Goal: Navigation & Orientation: Find specific page/section

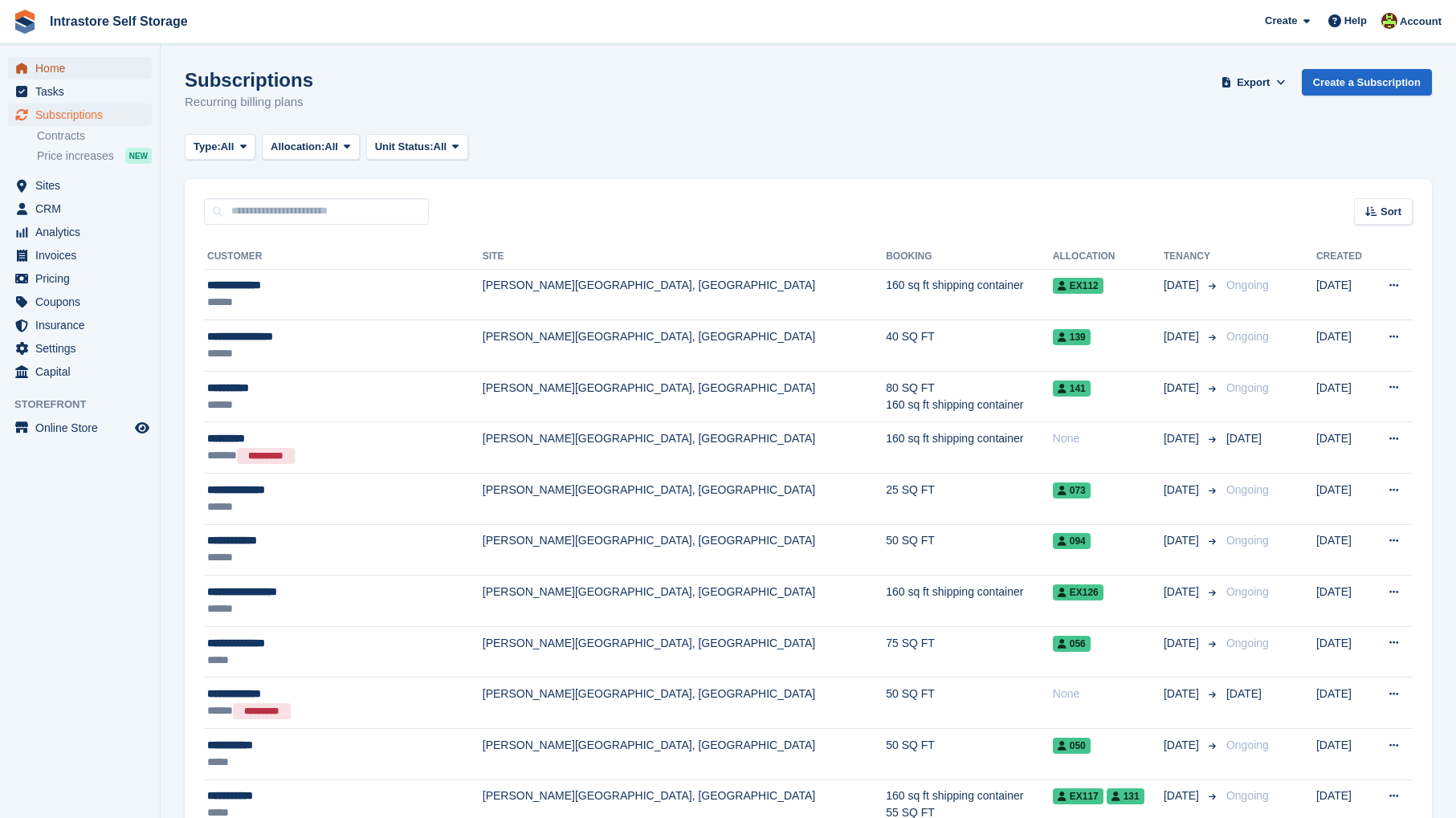
click at [61, 75] on span "Home" at bounding box center [83, 68] width 96 height 23
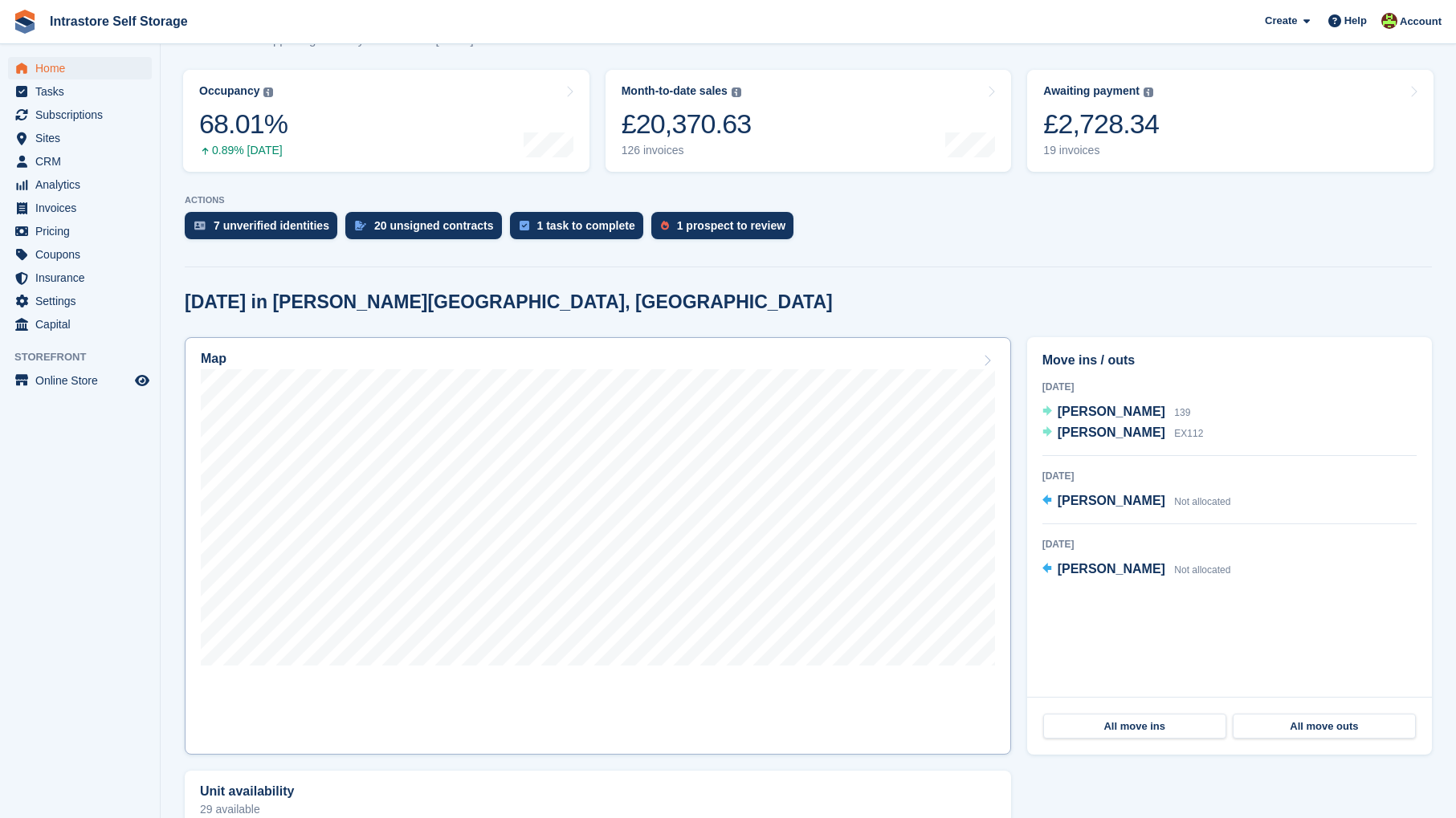
scroll to position [194, 0]
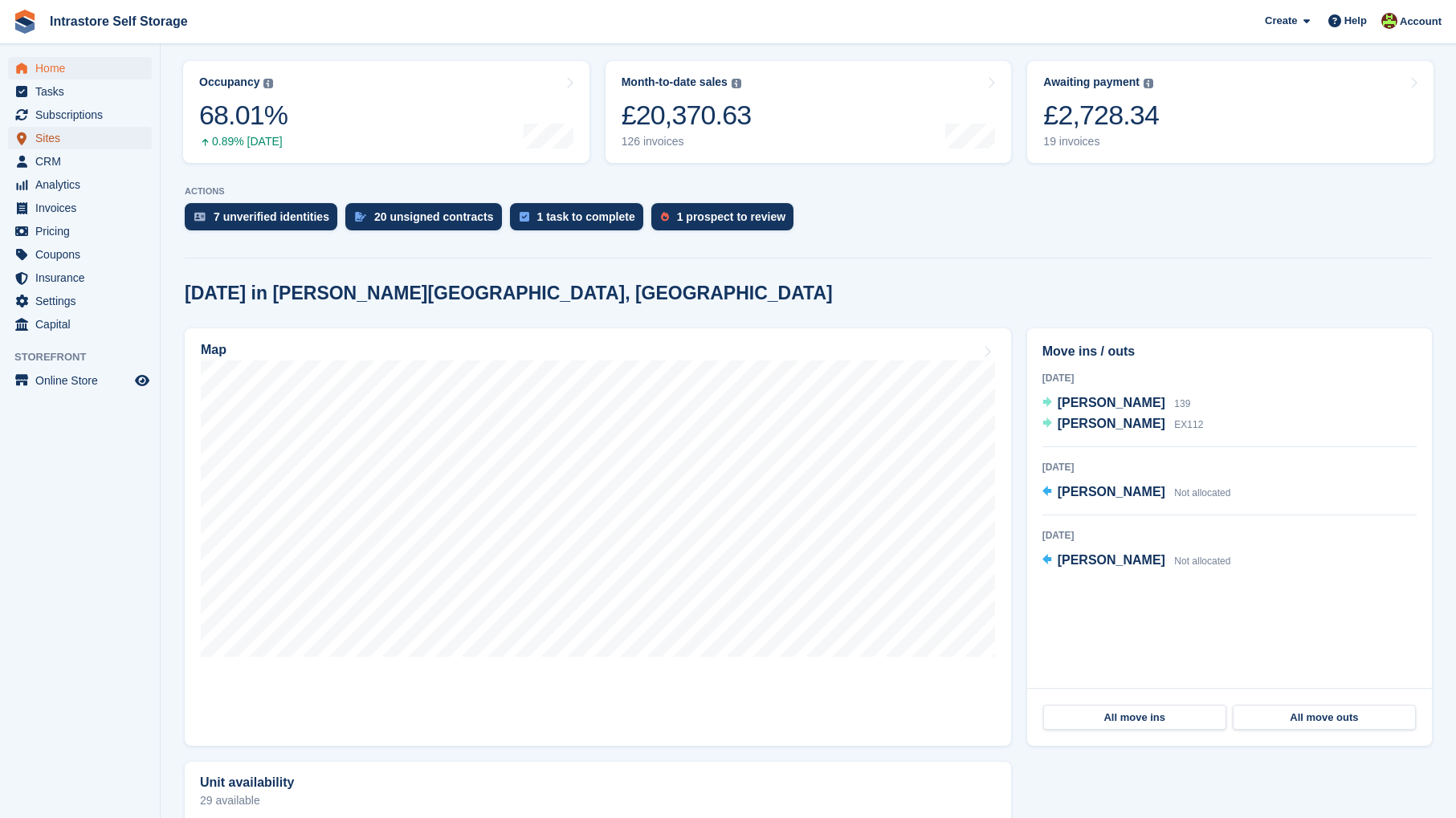
click at [61, 144] on span "Sites" at bounding box center [83, 138] width 96 height 23
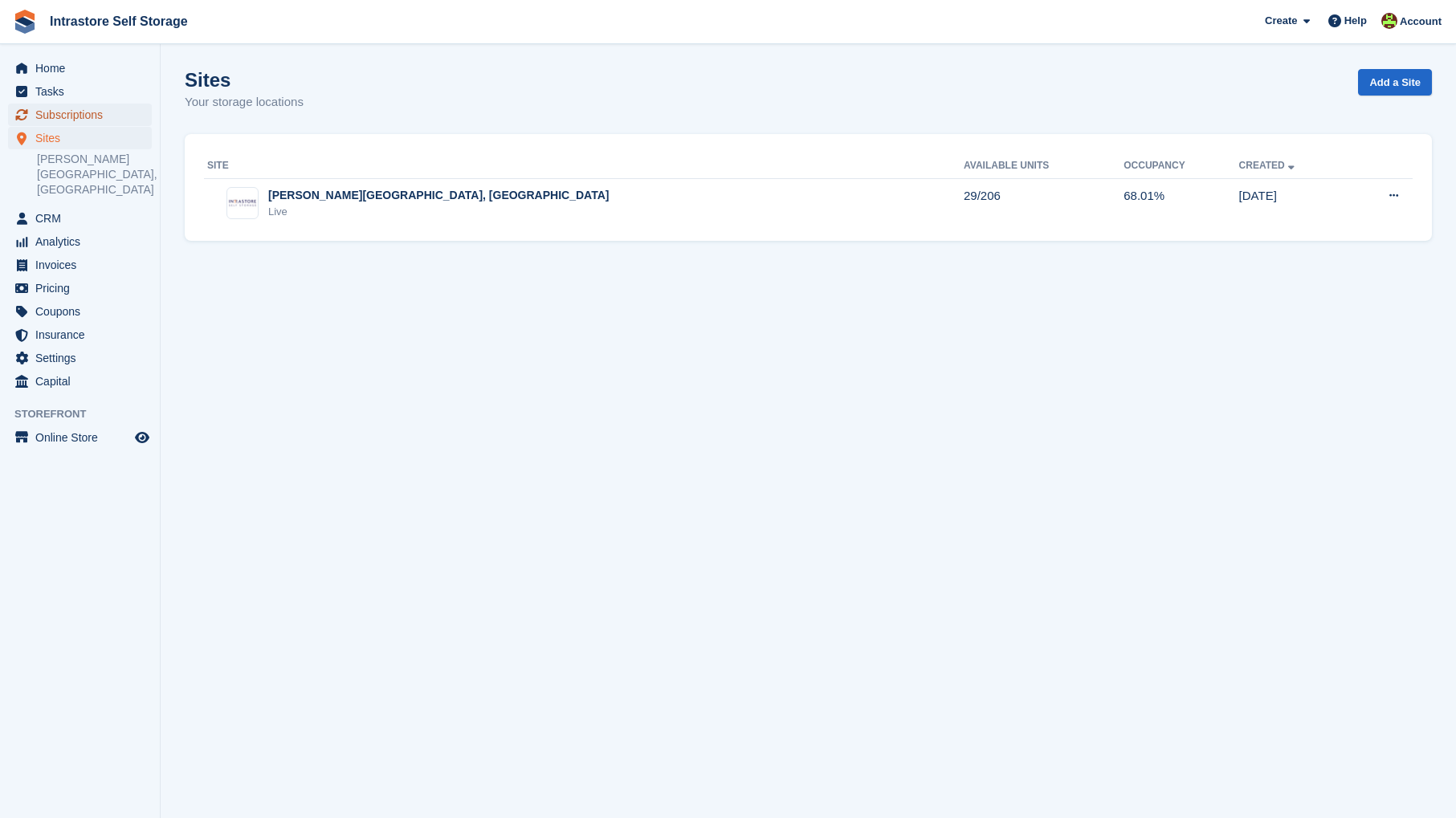
click at [63, 120] on span "Subscriptions" at bounding box center [83, 115] width 96 height 23
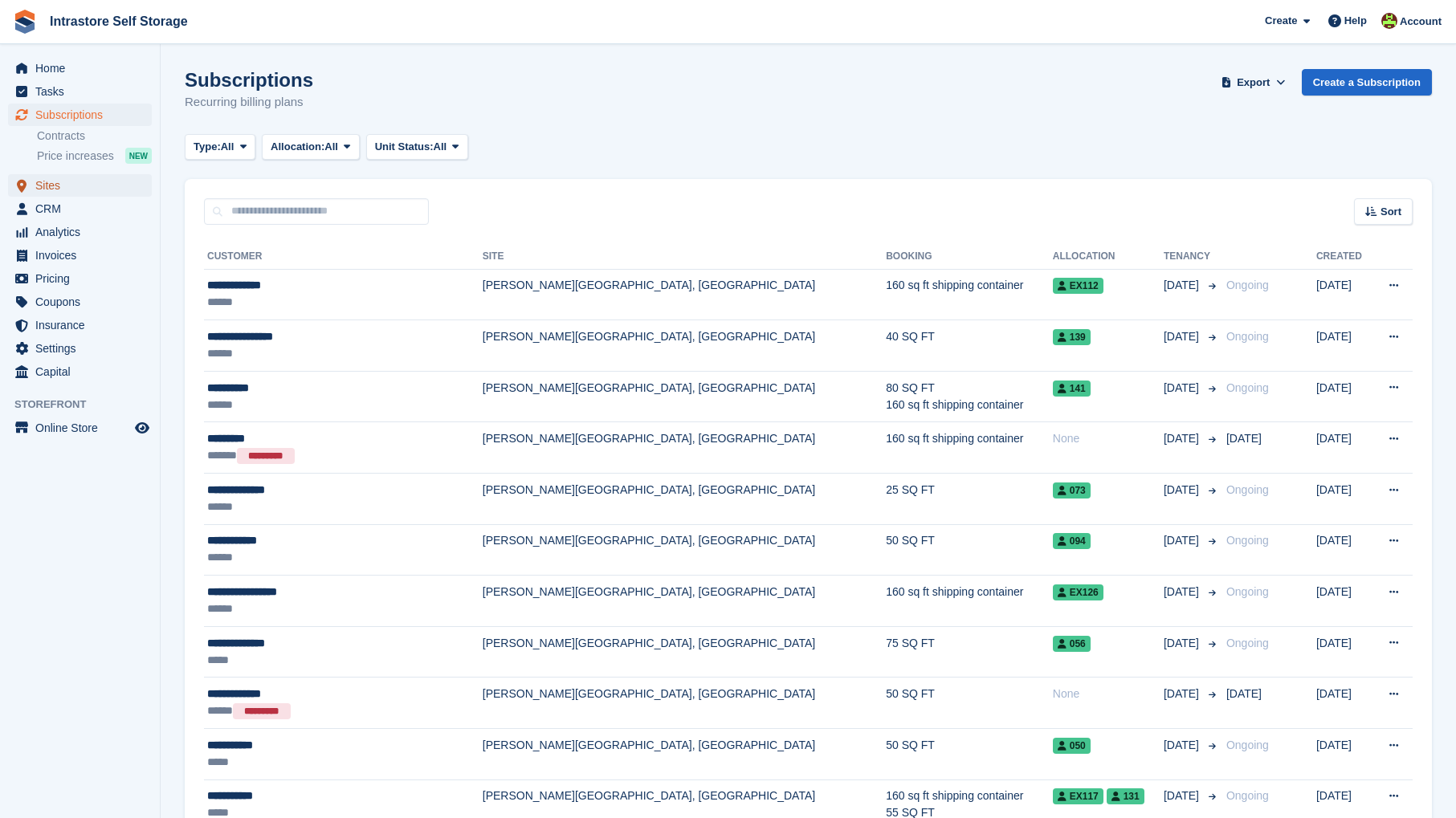
click at [70, 186] on span "Sites" at bounding box center [83, 185] width 96 height 23
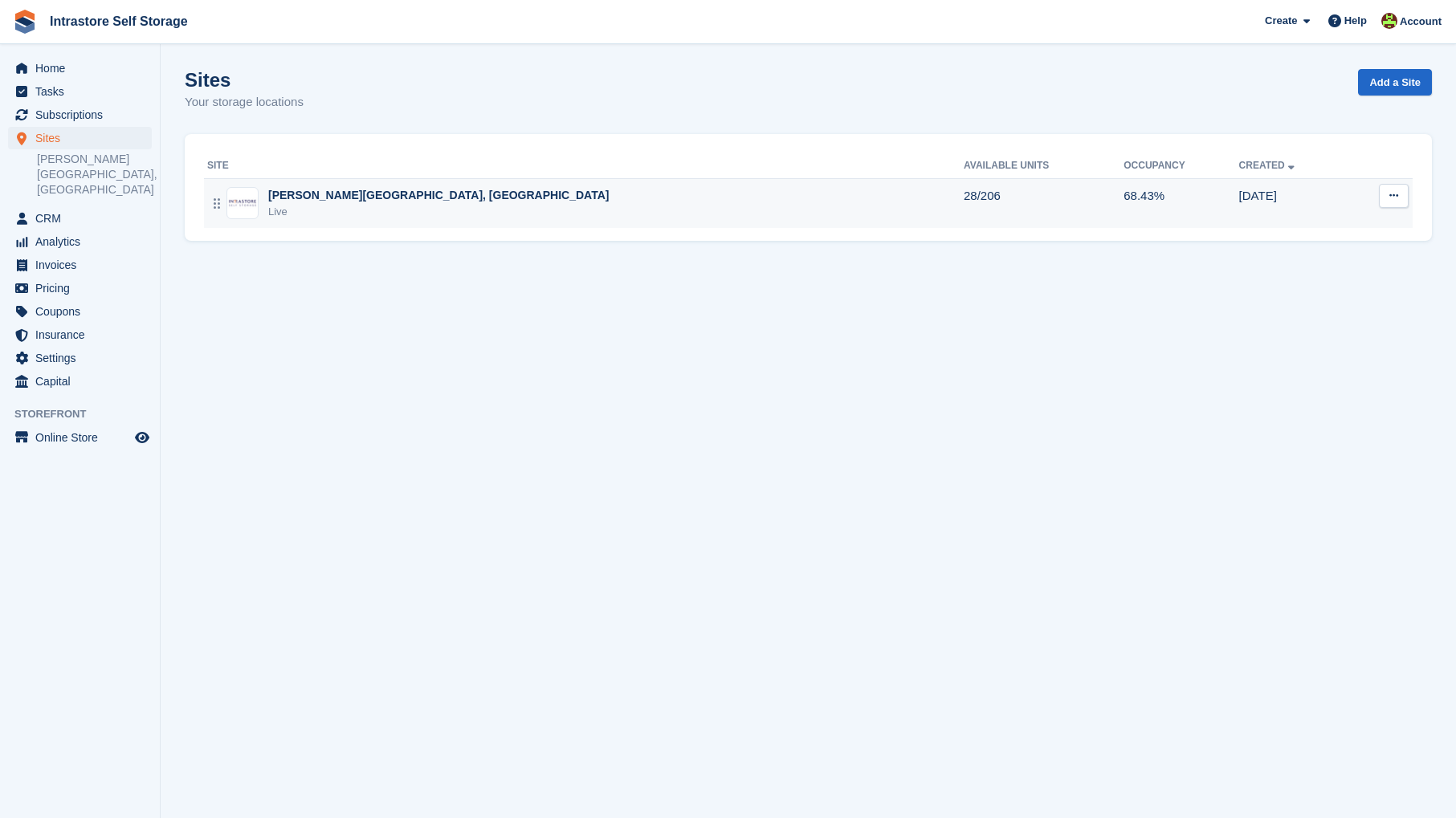
click at [348, 202] on div "[PERSON_NAME][GEOGRAPHIC_DATA], [GEOGRAPHIC_DATA]" at bounding box center [438, 195] width 341 height 17
